Goal: Task Accomplishment & Management: Use online tool/utility

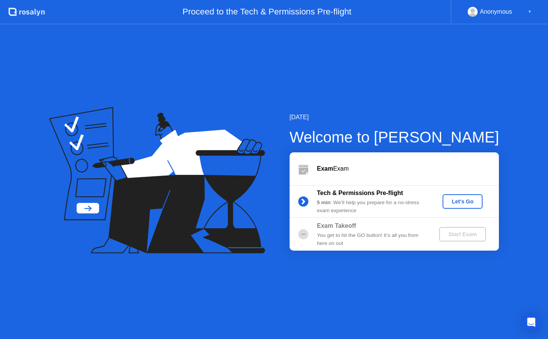
click at [466, 202] on div "Let's Go" at bounding box center [463, 201] width 34 height 6
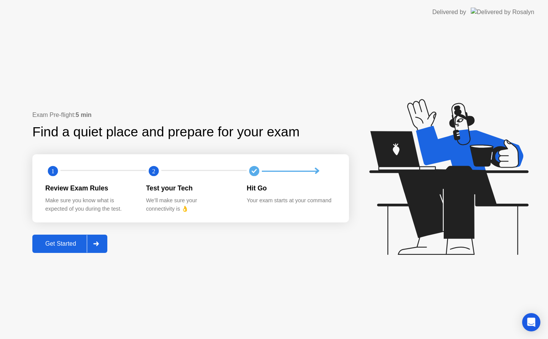
click at [57, 236] on button "Get Started" at bounding box center [69, 244] width 75 height 18
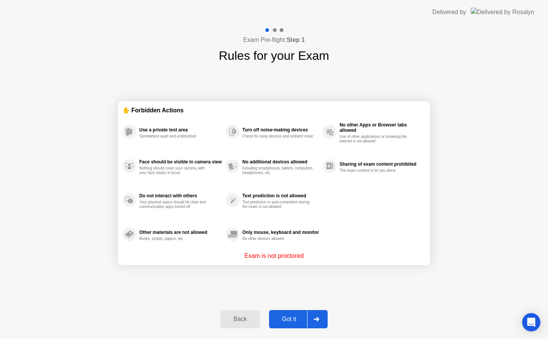
click at [286, 316] on div "Got it" at bounding box center [289, 319] width 36 height 7
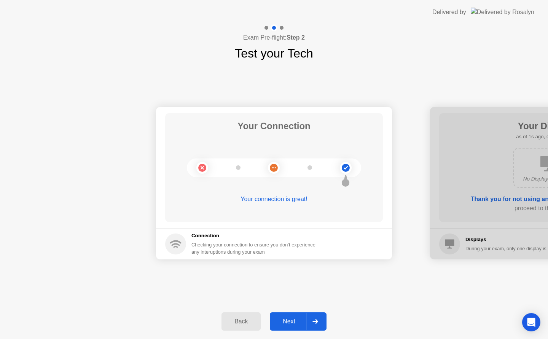
click at [297, 322] on div "Next" at bounding box center [289, 321] width 34 height 7
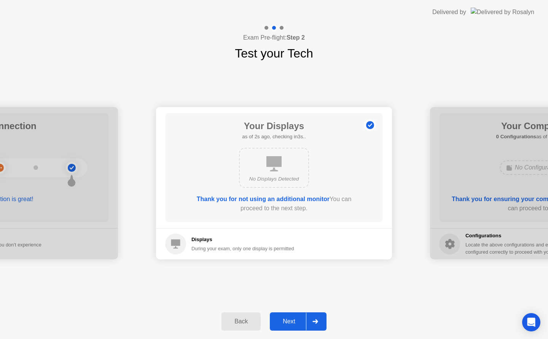
click at [297, 322] on div "Next" at bounding box center [289, 321] width 34 height 7
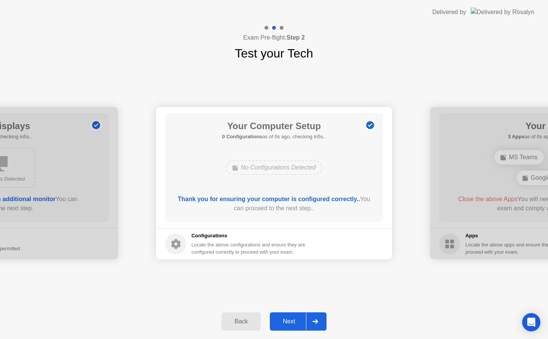
click at [297, 322] on div "Next" at bounding box center [289, 321] width 34 height 7
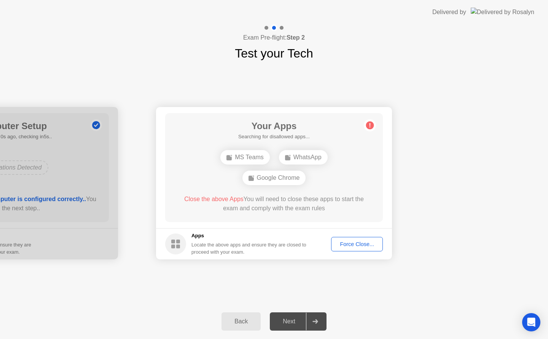
click at [359, 247] on div "Force Close..." at bounding box center [357, 244] width 46 height 6
click at [360, 243] on div "Force Close..." at bounding box center [357, 244] width 46 height 6
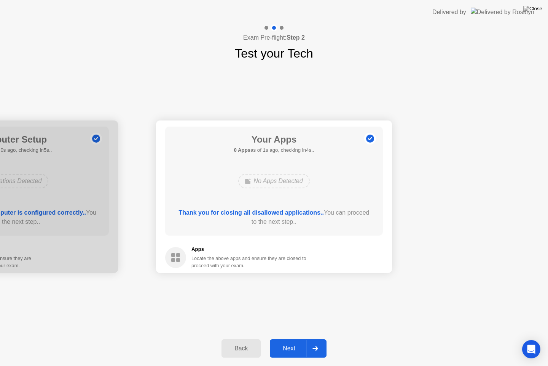
click at [292, 338] on div "Next" at bounding box center [289, 348] width 34 height 7
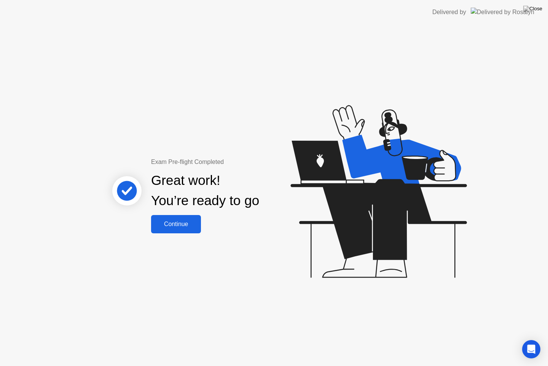
click at [177, 227] on div "Continue" at bounding box center [175, 223] width 45 height 7
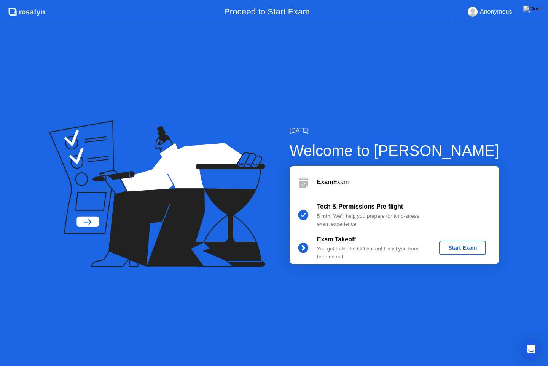
click at [456, 247] on div "Start Exam" at bounding box center [462, 247] width 41 height 6
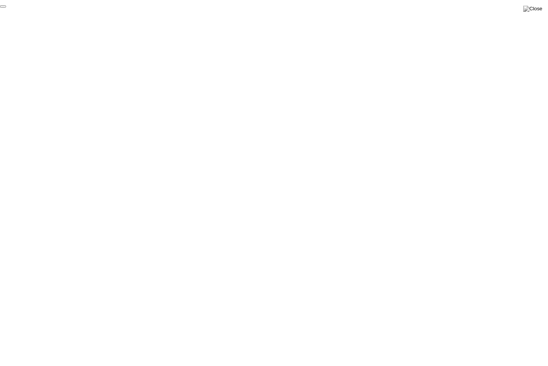
click div "End Proctoring Session"
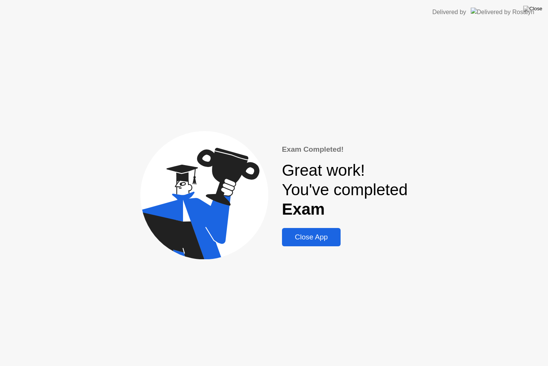
click at [324, 241] on div "Close App" at bounding box center [311, 237] width 54 height 8
